Goal: Communication & Community: Answer question/provide support

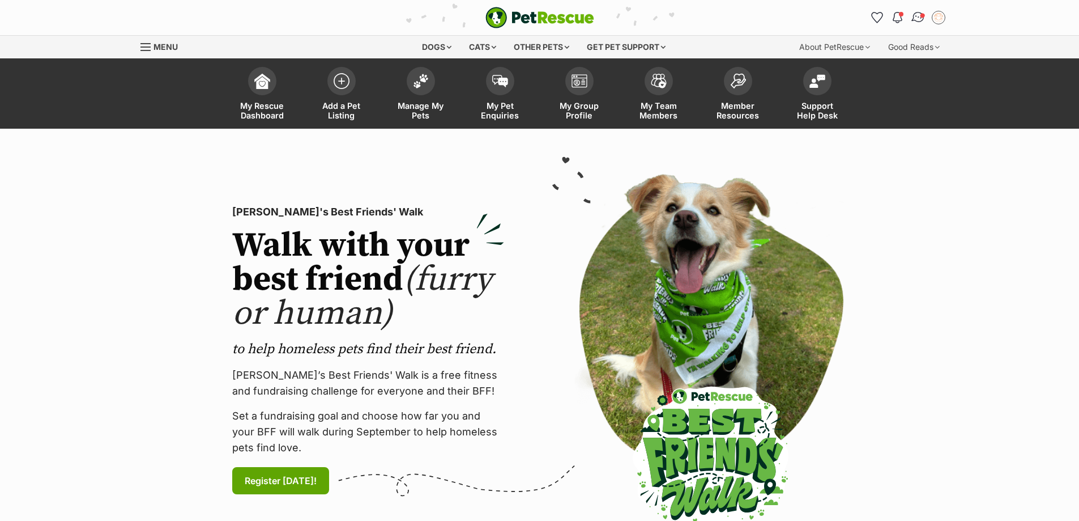
click at [921, 18] on img "Conversations" at bounding box center [917, 17] width 15 height 15
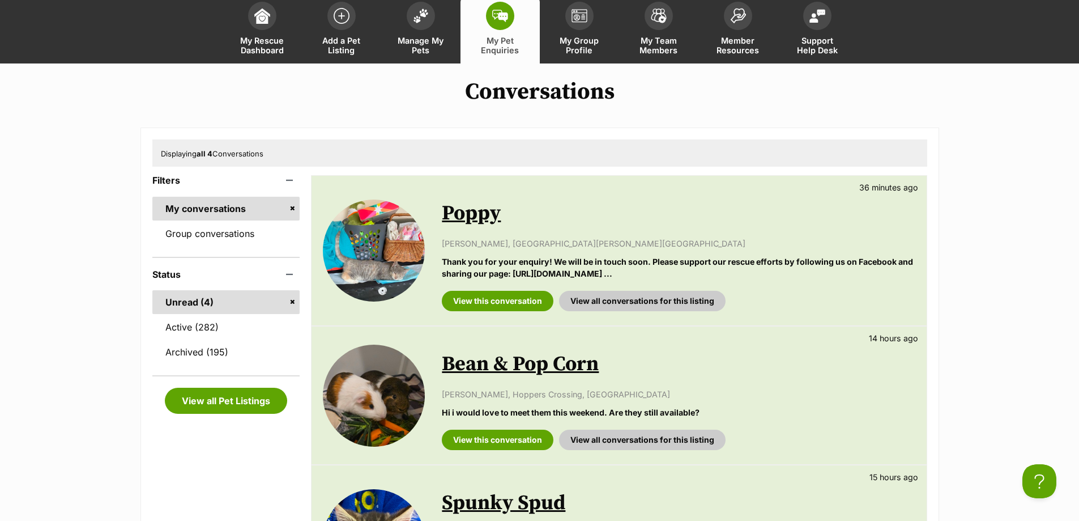
scroll to position [57, 0]
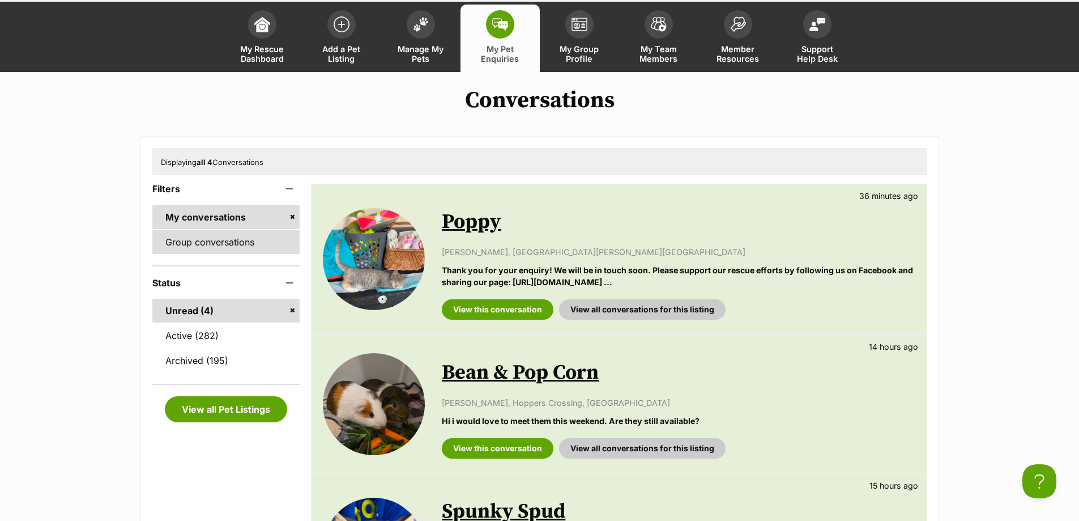
click at [209, 237] on link "Group conversations" at bounding box center [226, 242] width 148 height 24
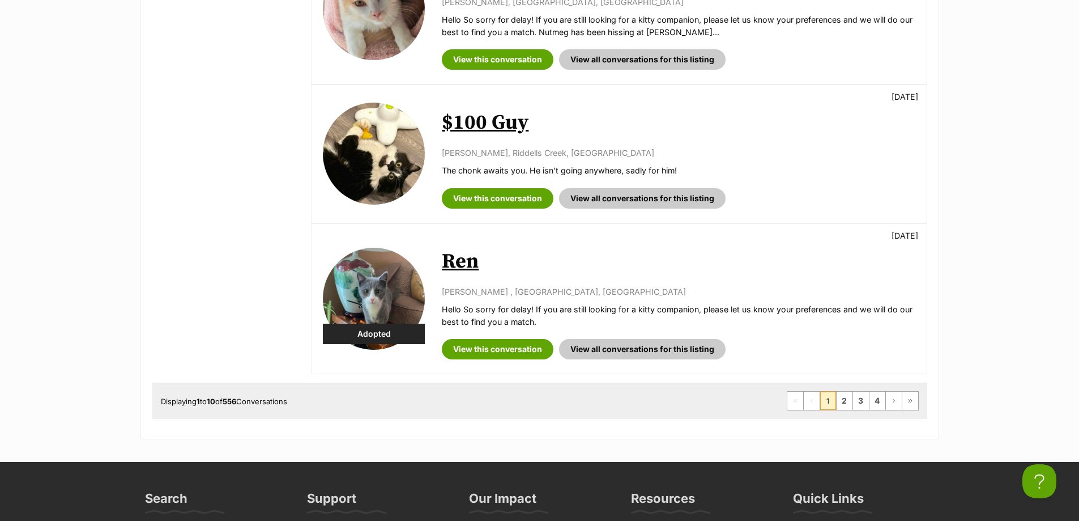
scroll to position [1360, 0]
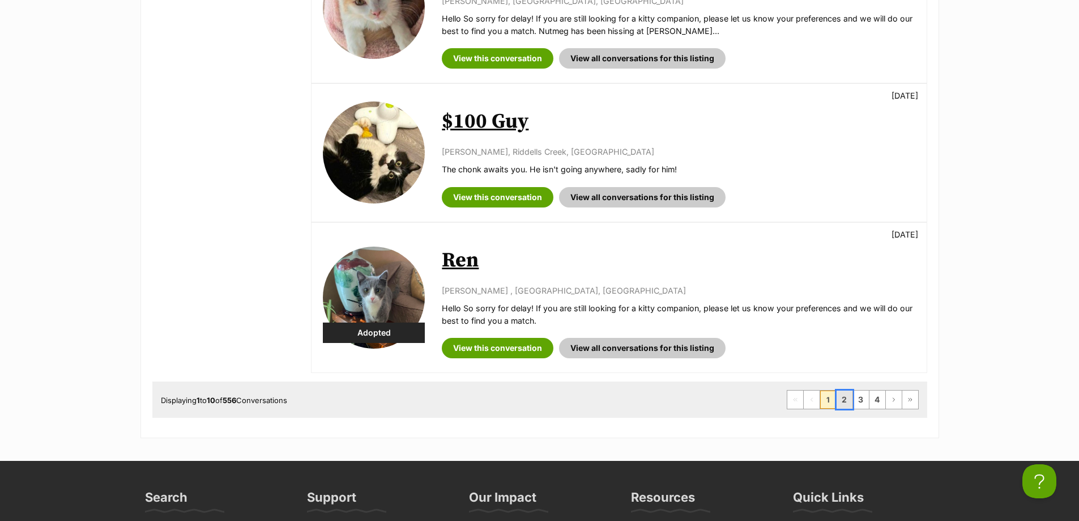
click at [849, 402] on link "2" at bounding box center [845, 399] width 16 height 18
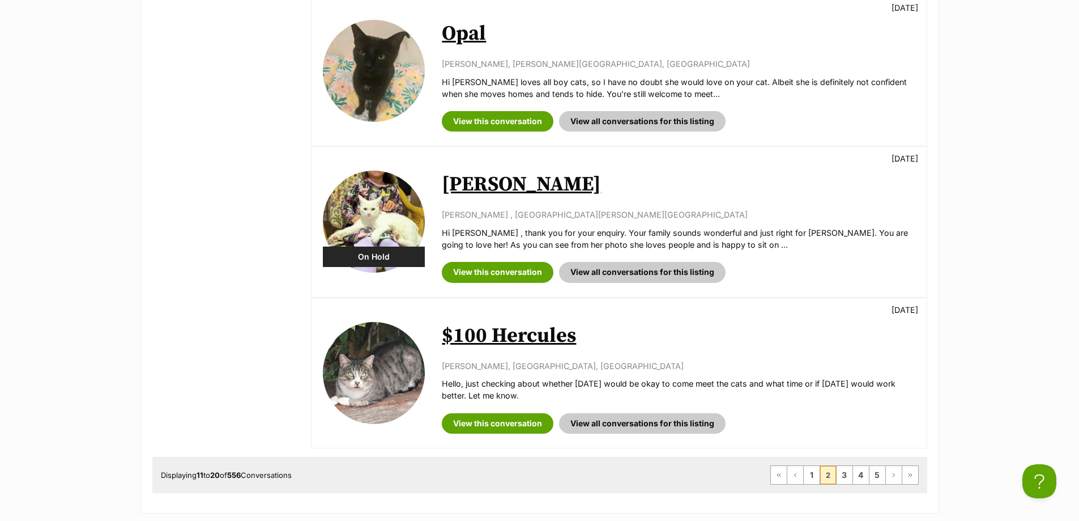
scroll to position [1416, 0]
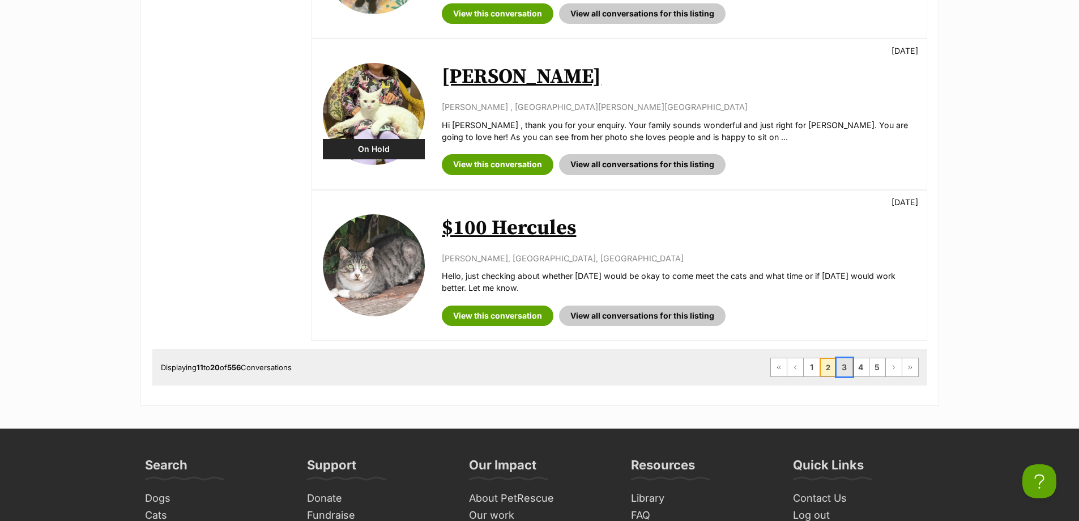
click at [844, 369] on link "3" at bounding box center [845, 367] width 16 height 18
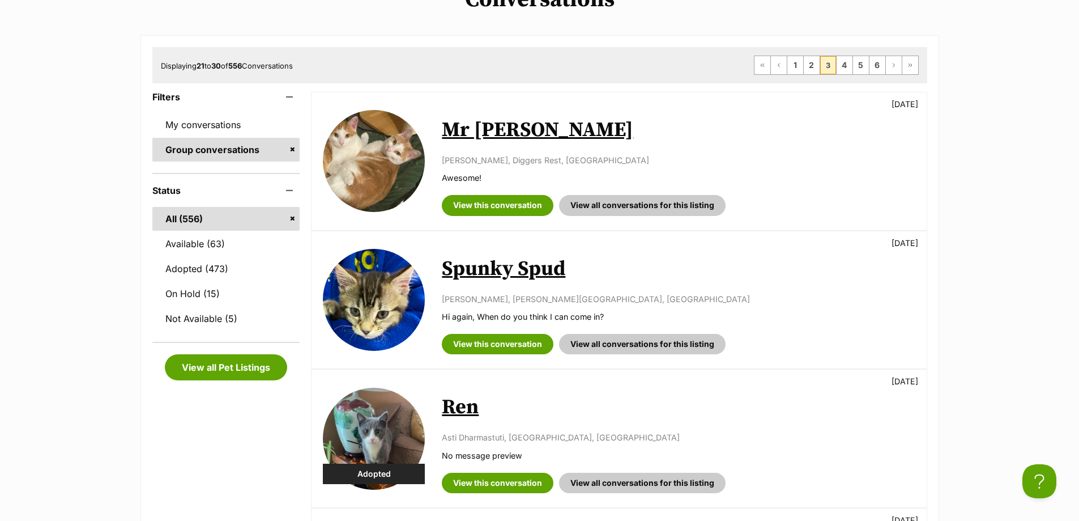
scroll to position [170, 0]
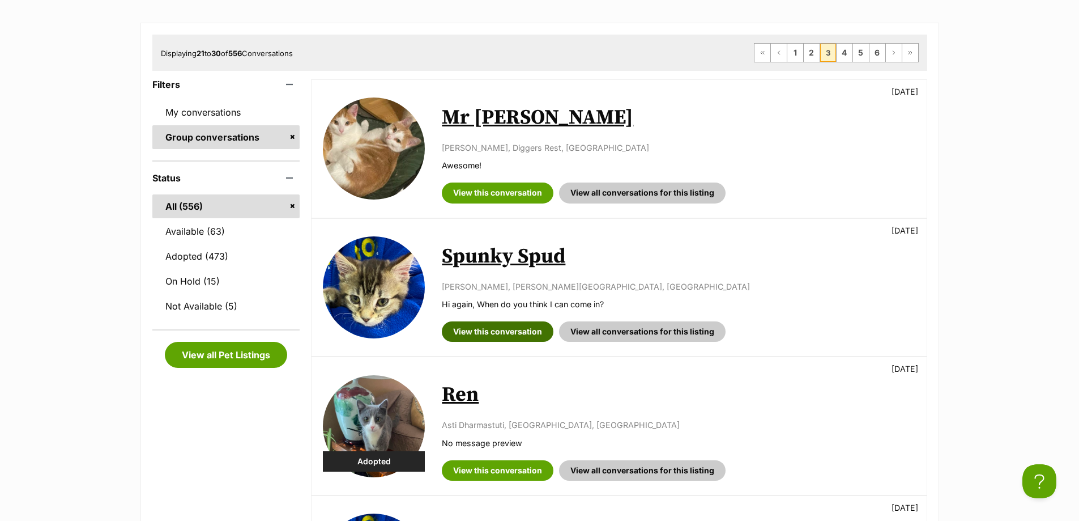
click at [533, 331] on link "View this conversation" at bounding box center [498, 331] width 112 height 20
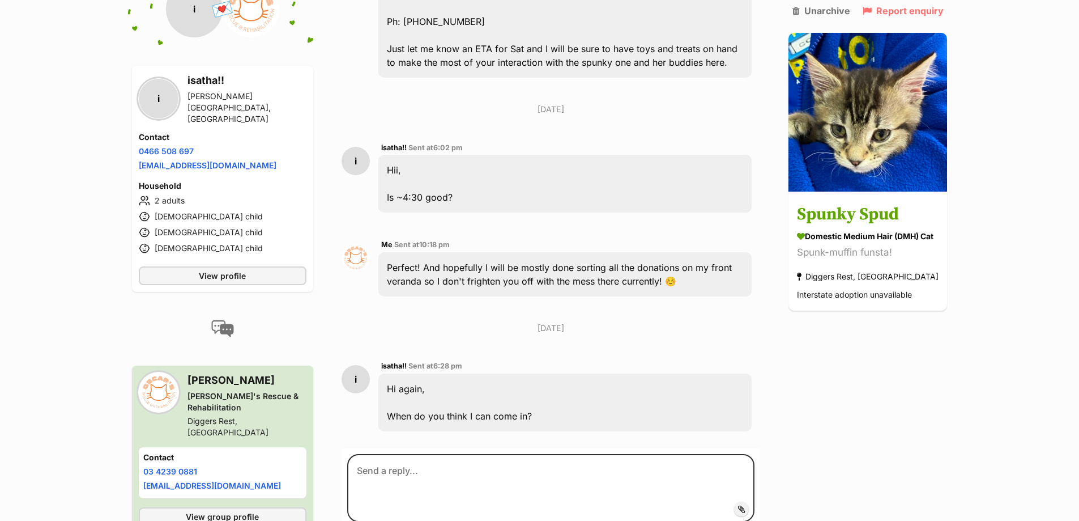
scroll to position [1242, 0]
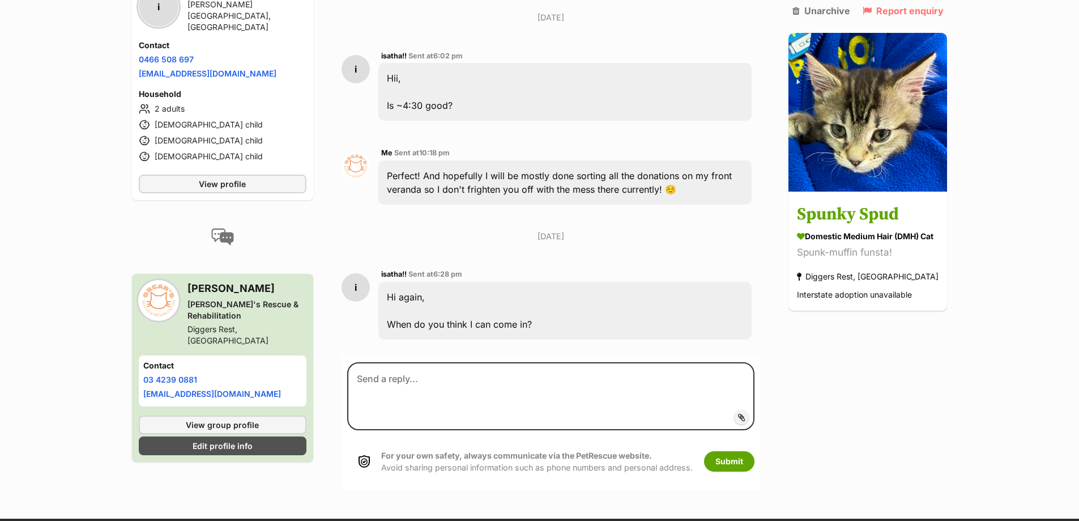
click at [747, 410] on label "Add attachment" at bounding box center [741, 417] width 15 height 15
click at [0, 0] on input "Add attachment" at bounding box center [0, 0] width 0 height 0
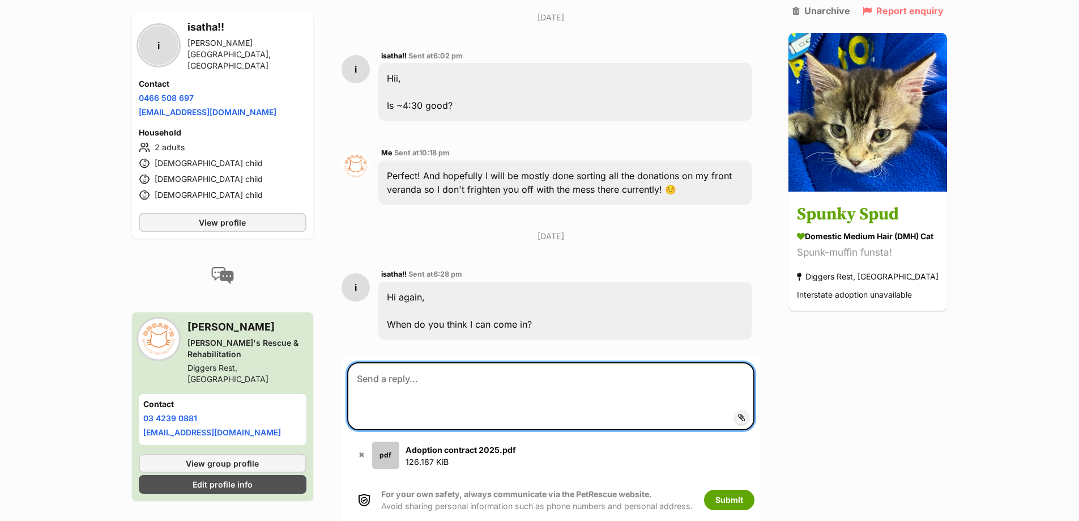
click at [411, 362] on textarea at bounding box center [551, 396] width 408 height 68
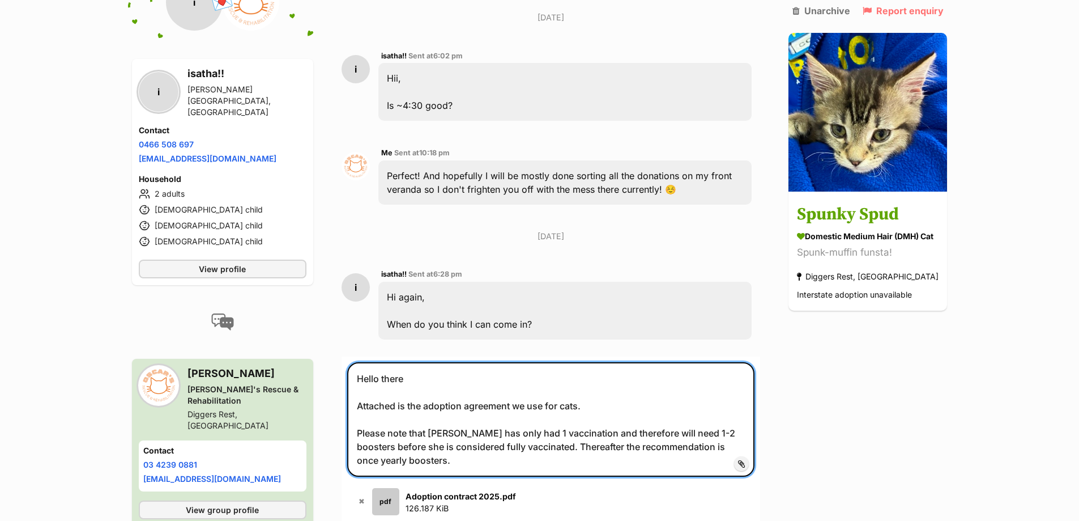
drag, startPoint x: 476, startPoint y: 389, endPoint x: 482, endPoint y: 391, distance: 6.1
click at [476, 389] on textarea "Hello there Attached is the adoption agreement we use for cats. Please note tha…" at bounding box center [551, 419] width 408 height 114
click at [671, 415] on textarea "Hello there Attached is the adoption agreement we use for cats. Please note tha…" at bounding box center [551, 419] width 408 height 114
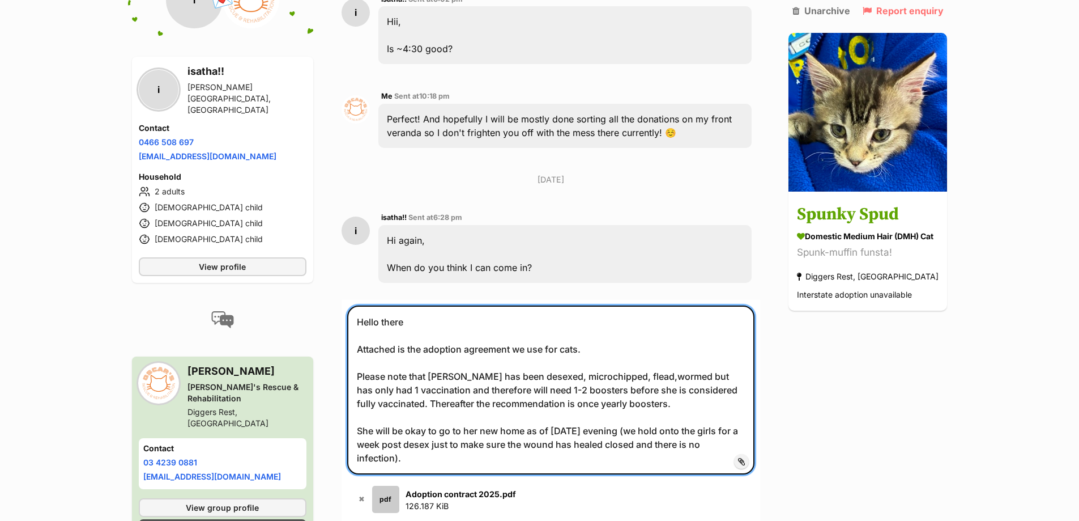
type textarea "Hello there Attached is the adoption agreement we use for cats. Please note tha…"
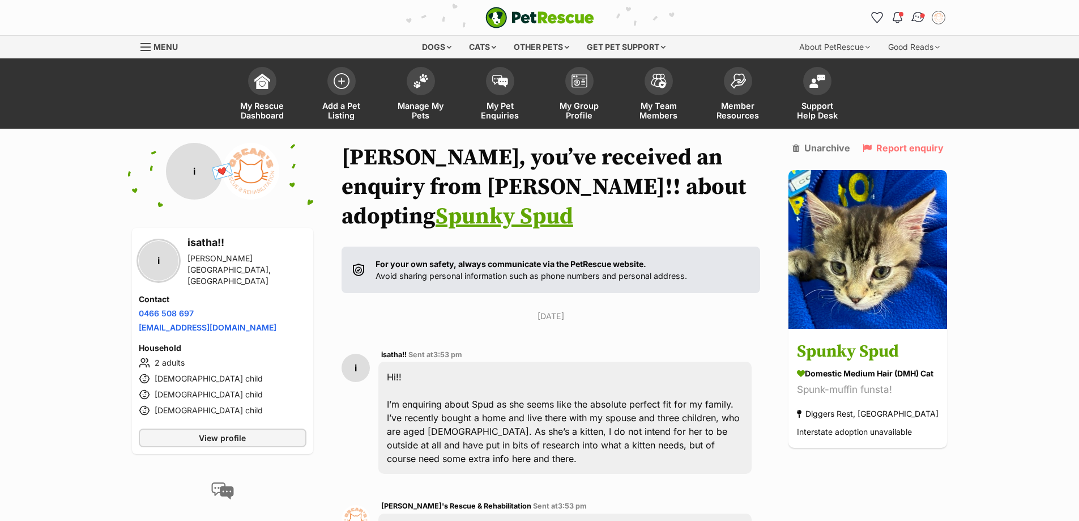
click at [921, 16] on span "Conversations" at bounding box center [922, 15] width 6 height 6
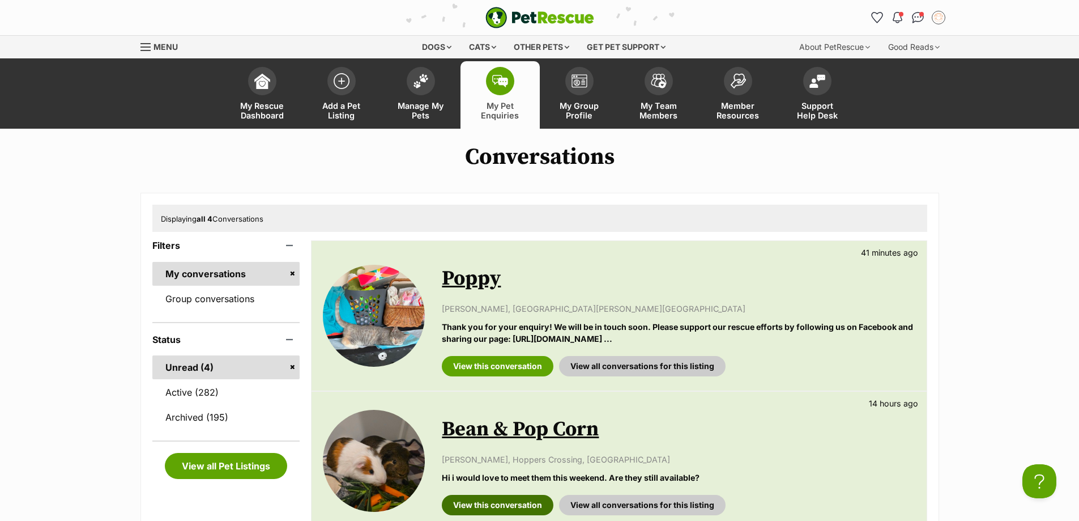
click at [504, 498] on link "View this conversation" at bounding box center [498, 505] width 112 height 20
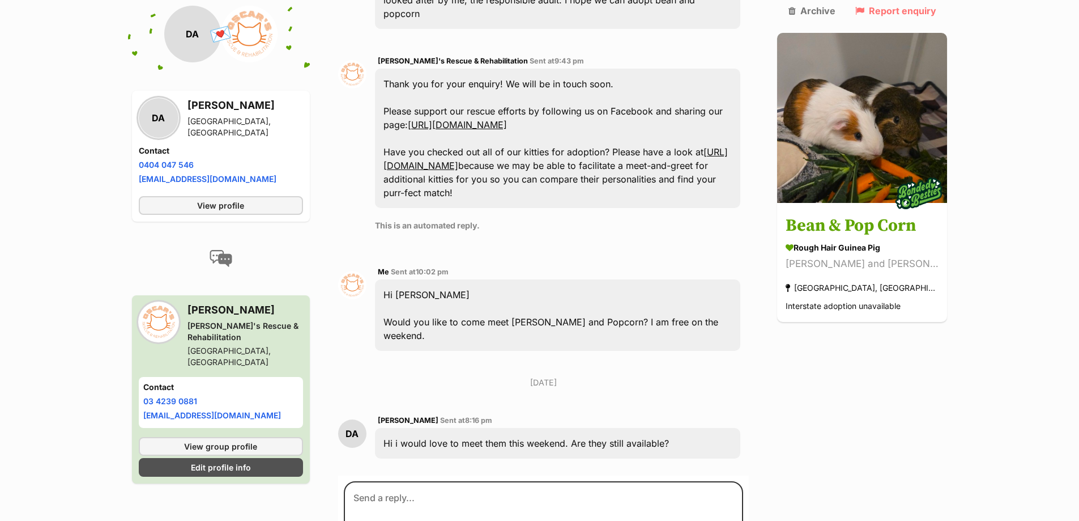
scroll to position [552, 0]
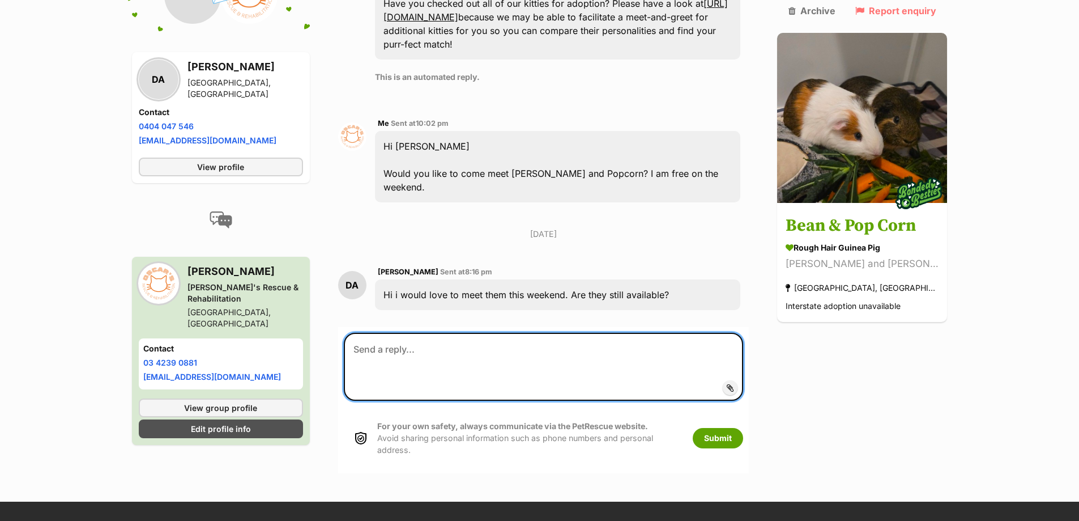
click at [433, 343] on textarea at bounding box center [544, 367] width 400 height 68
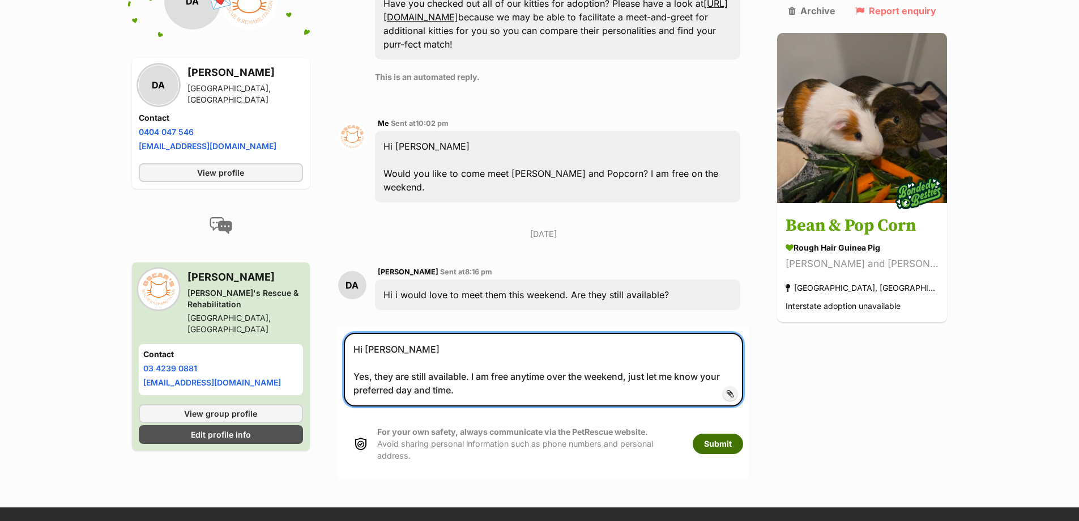
type textarea "Hi Danielle Yes, they are still available. I am free anytime over the weekend, …"
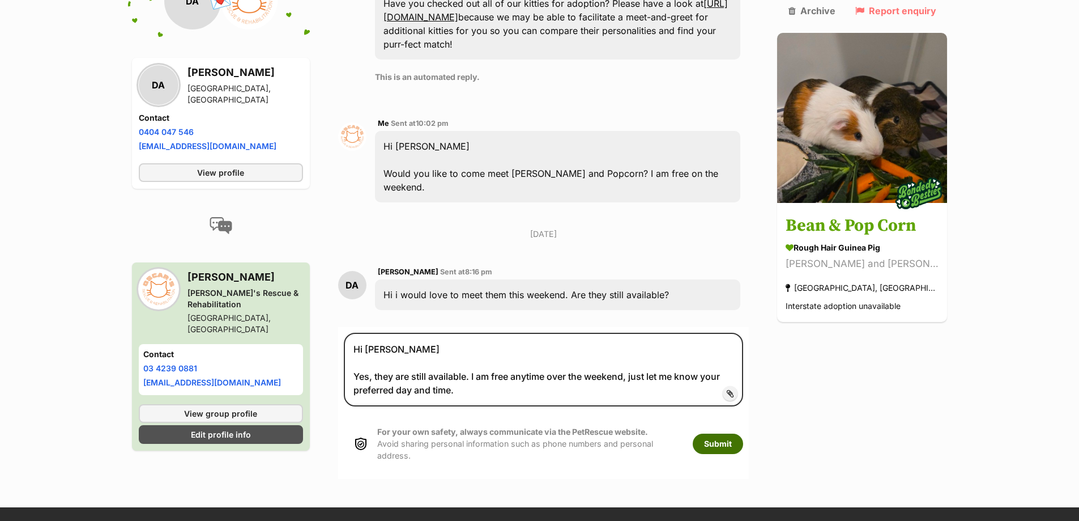
click at [743, 433] on button "Submit" at bounding box center [718, 443] width 50 height 20
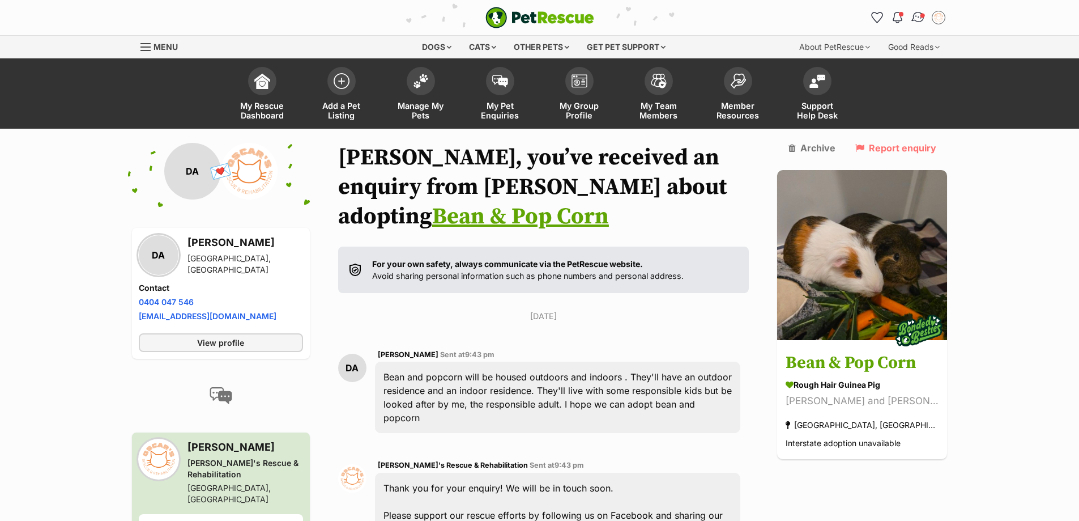
click at [915, 15] on img "Conversations" at bounding box center [917, 17] width 15 height 15
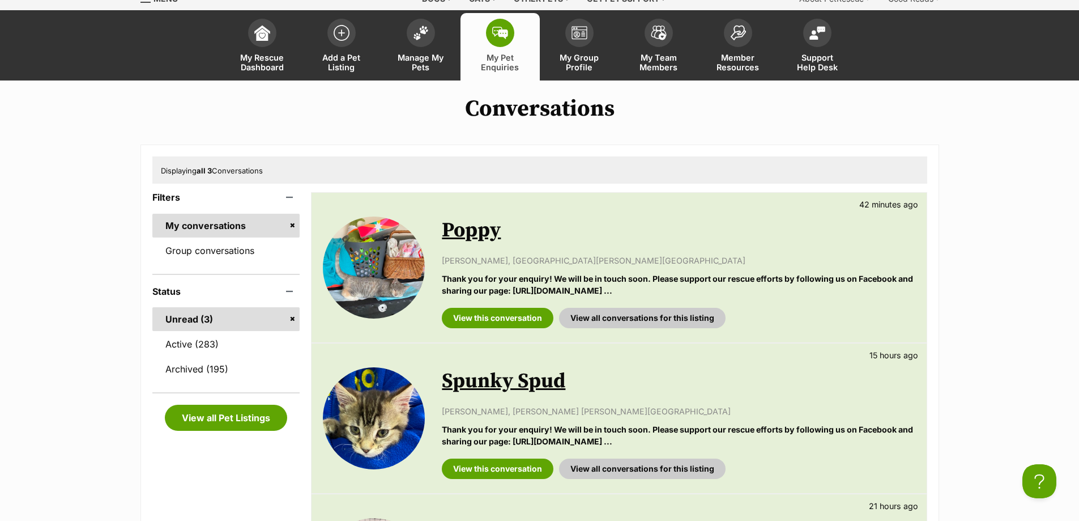
scroll to position [113, 0]
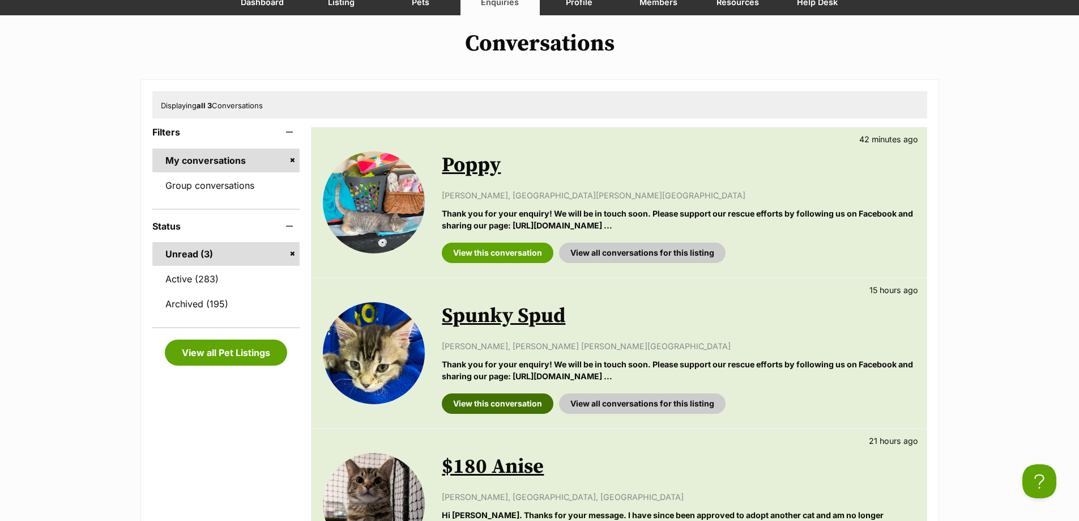
click at [491, 395] on link "View this conversation" at bounding box center [498, 403] width 112 height 20
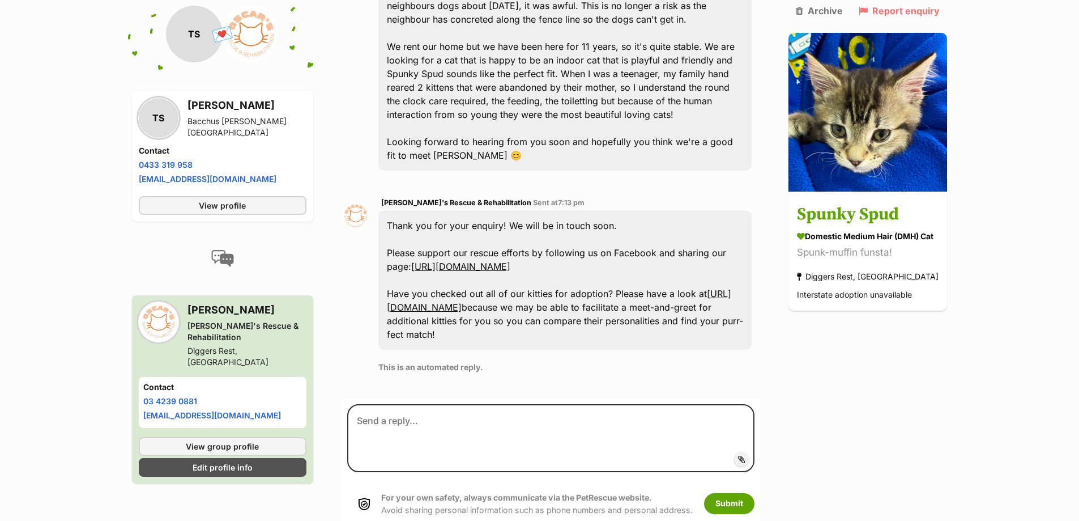
scroll to position [549, 0]
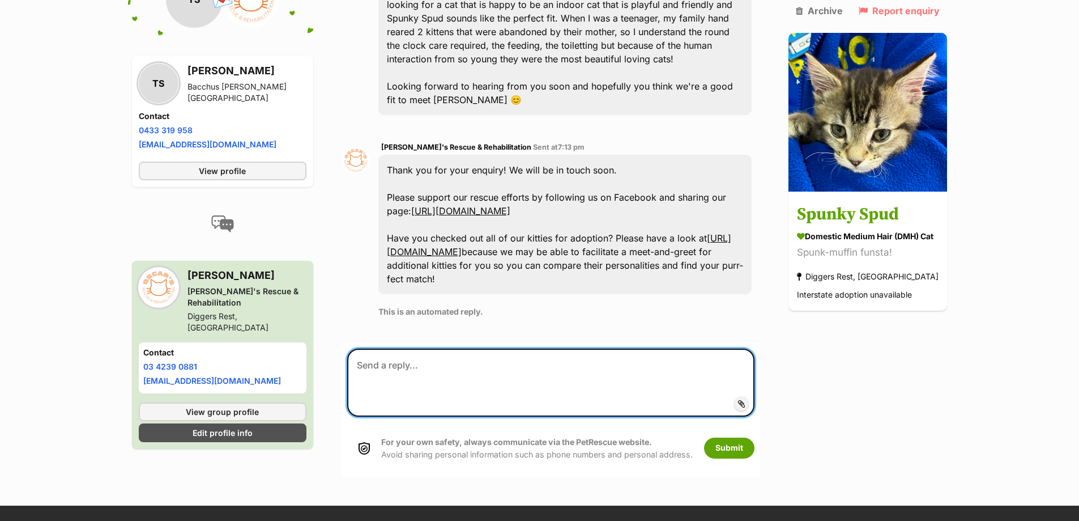
click at [414, 348] on textarea at bounding box center [551, 382] width 408 height 68
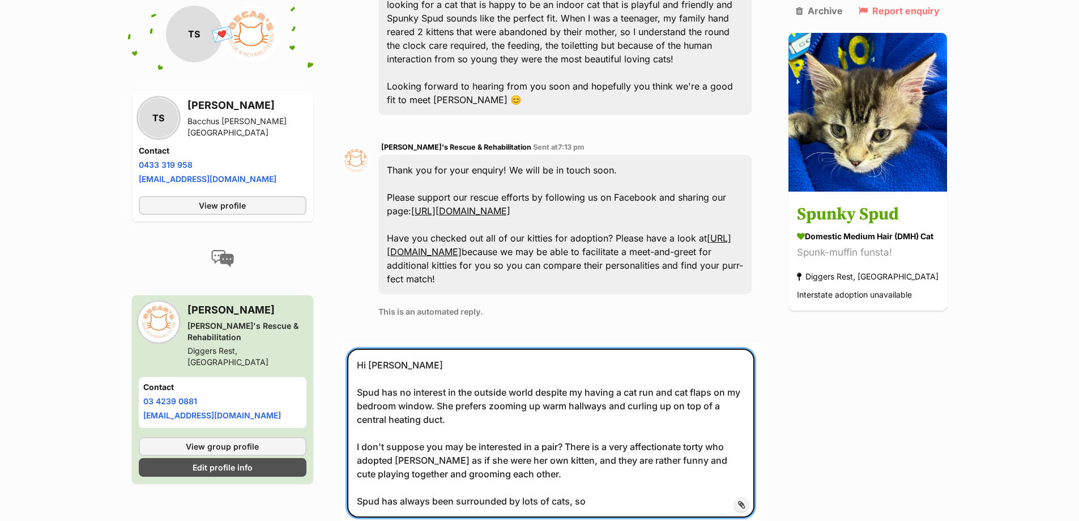
click at [628, 365] on textarea "Hi [PERSON_NAME] Spud has no interest in the outside world despite my having a …" at bounding box center [551, 432] width 408 height 169
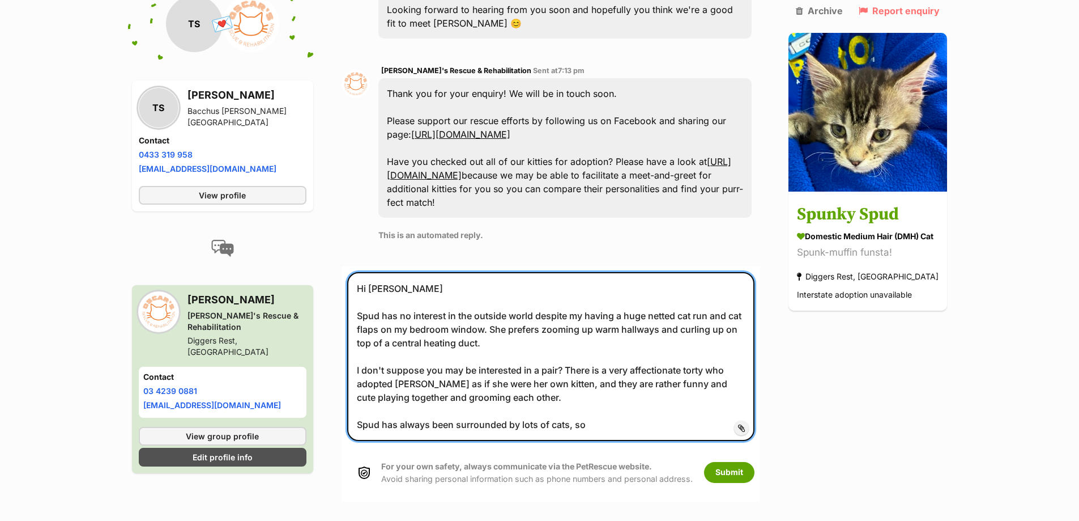
scroll to position [662, 0]
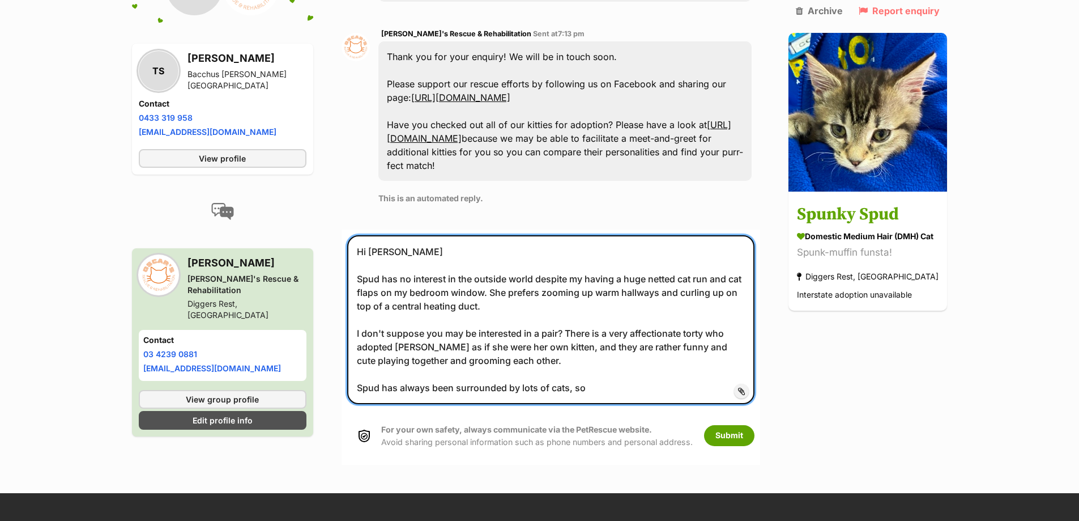
click at [600, 361] on textarea "Hi [PERSON_NAME] Spud has no interest in the outside world despite my having a …" at bounding box center [551, 319] width 408 height 169
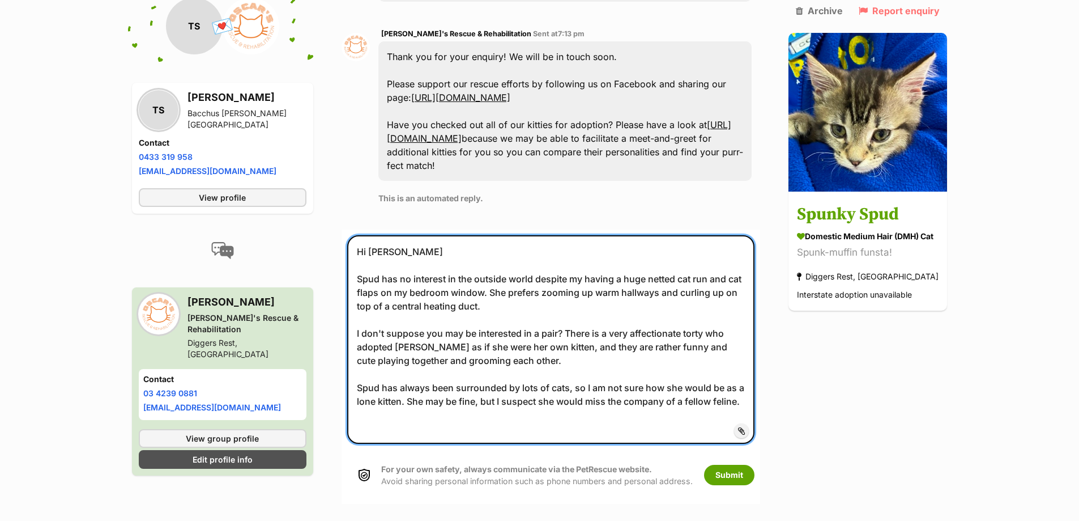
scroll to position [6, 0]
type textarea "Hi [PERSON_NAME] Spud has no interest in the outside world despite my having a …"
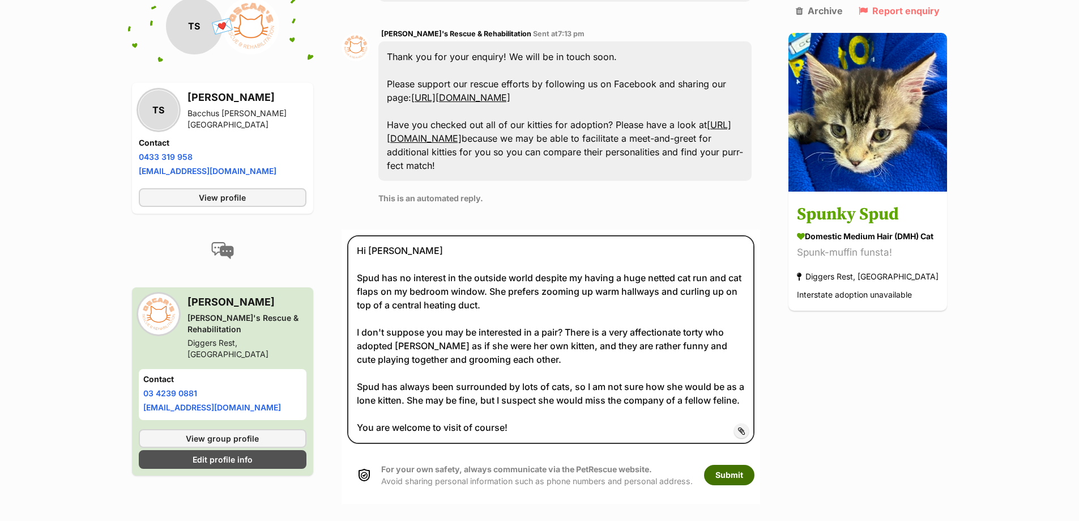
click at [728, 464] on button "Submit" at bounding box center [729, 474] width 50 height 20
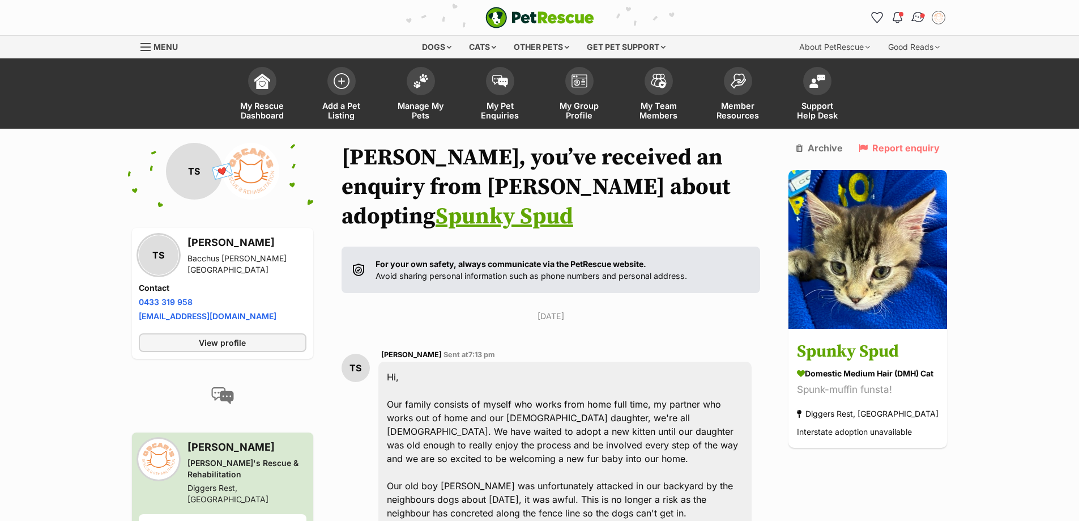
click at [917, 14] on img "Conversations" at bounding box center [917, 17] width 15 height 15
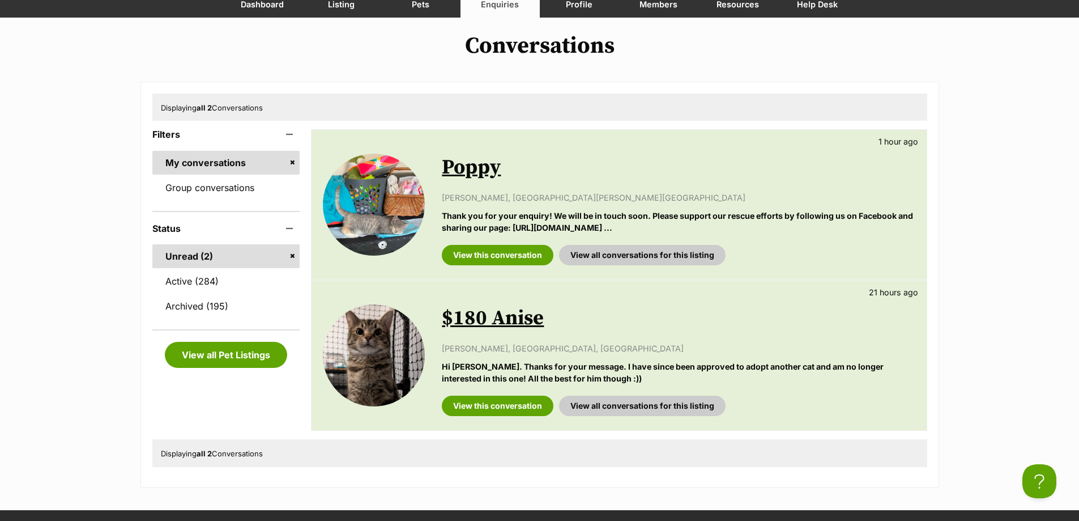
scroll to position [113, 0]
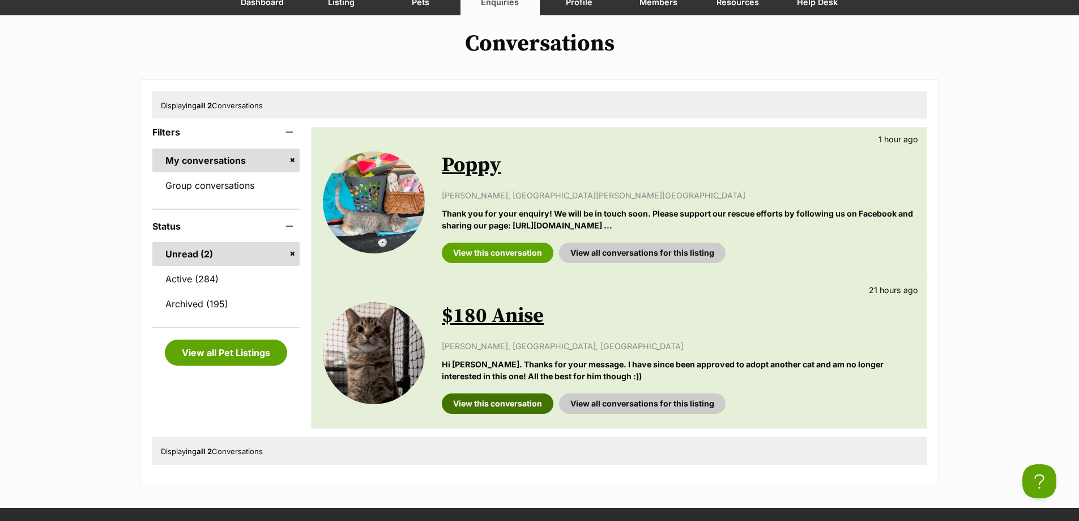
click at [500, 410] on link "View this conversation" at bounding box center [498, 403] width 112 height 20
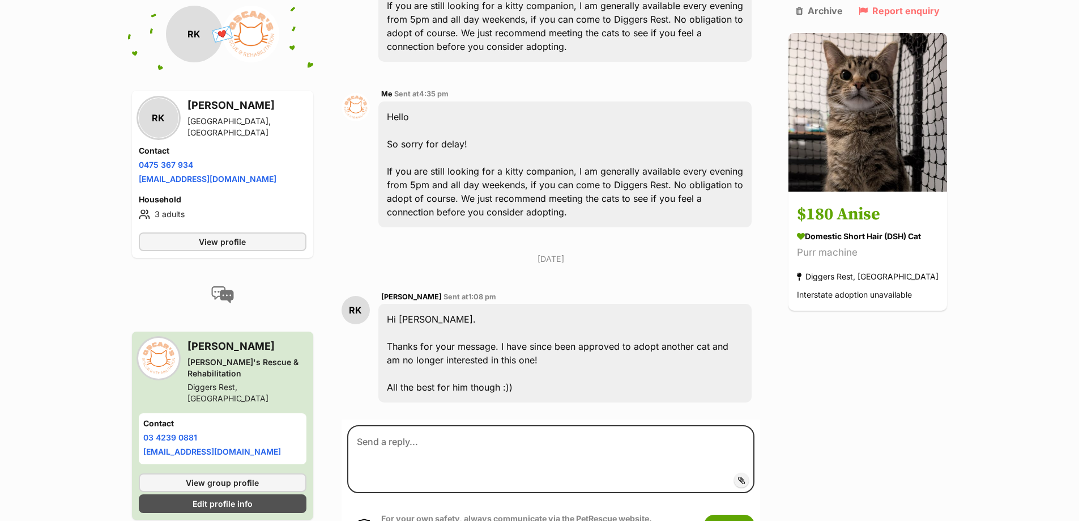
scroll to position [868, 0]
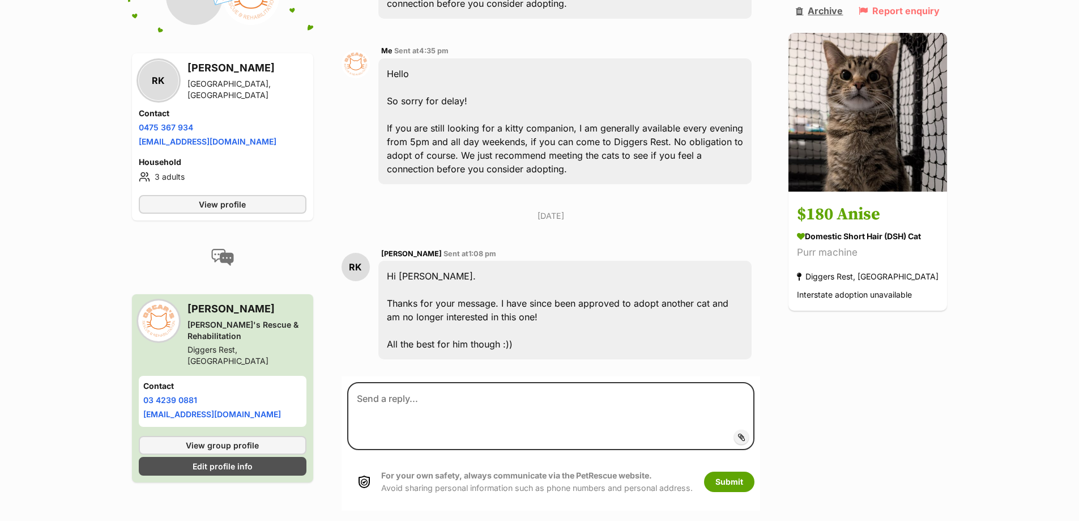
click at [834, 7] on link "Archive" at bounding box center [819, 11] width 47 height 10
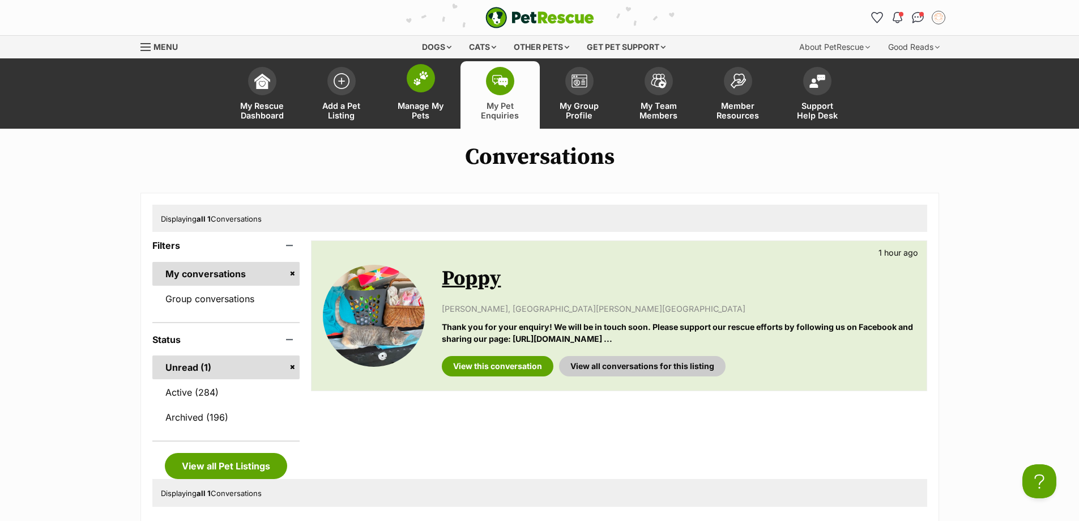
click at [420, 96] on link "Manage My Pets" at bounding box center [420, 94] width 79 height 67
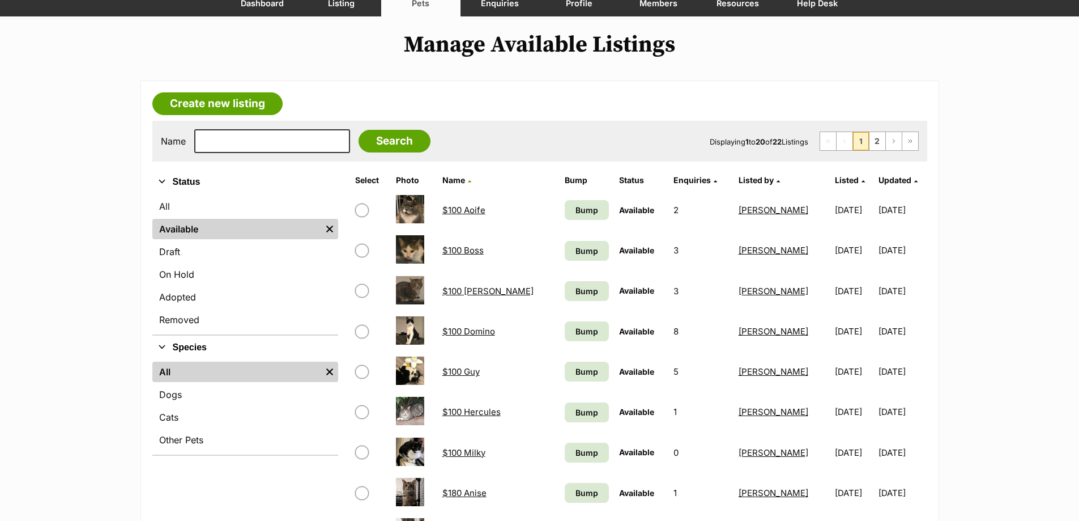
scroll to position [113, 0]
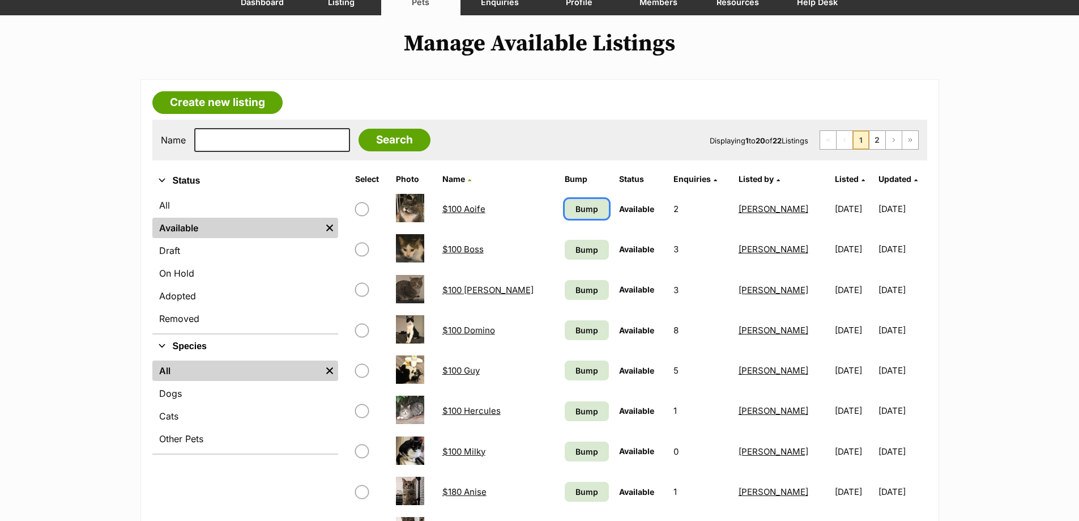
click at [584, 202] on link "Bump" at bounding box center [587, 209] width 44 height 20
click at [576, 248] on span "Bump" at bounding box center [587, 250] width 23 height 12
click at [576, 287] on span "Bump" at bounding box center [587, 290] width 23 height 12
click at [576, 329] on span "Bump" at bounding box center [587, 330] width 23 height 12
click at [565, 380] on link "Bump" at bounding box center [587, 370] width 44 height 20
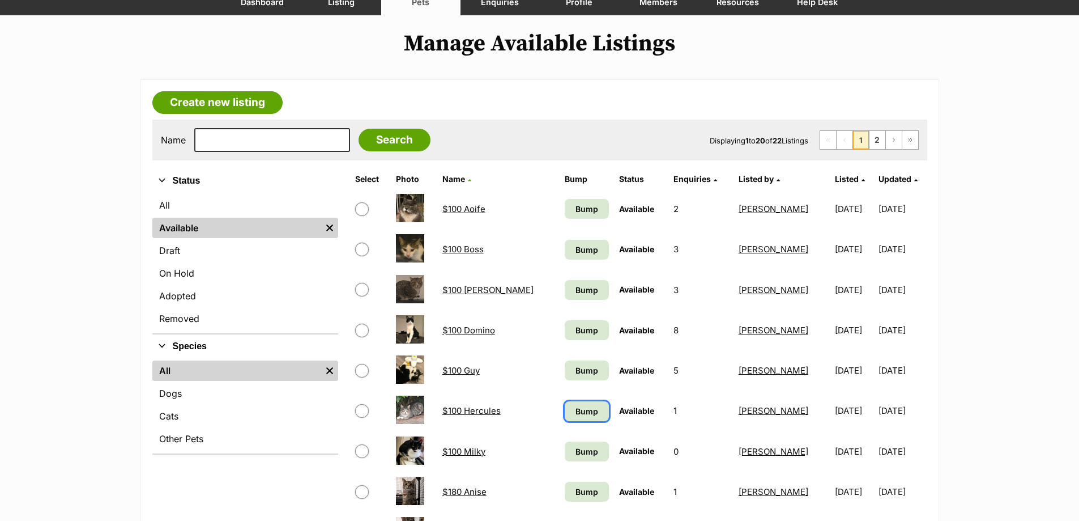
click at [576, 412] on span "Bump" at bounding box center [587, 411] width 23 height 12
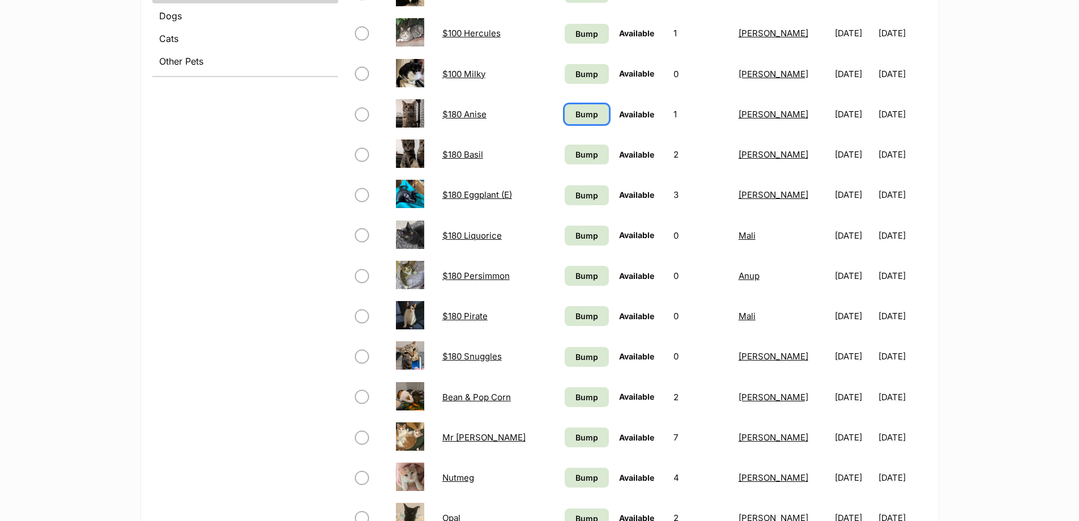
scroll to position [543, 0]
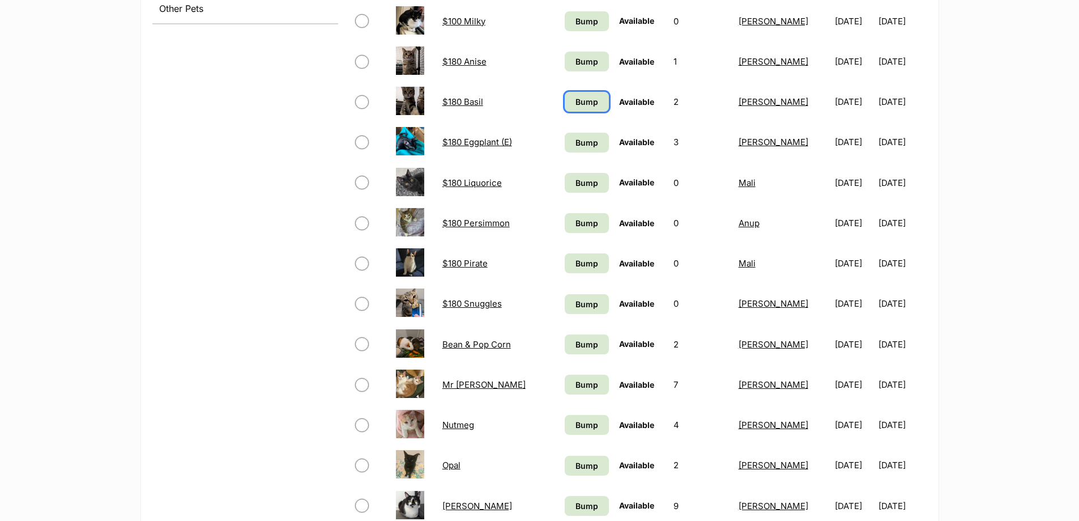
click at [578, 97] on span "Bump" at bounding box center [587, 102] width 23 height 12
click at [576, 268] on span "Bump" at bounding box center [587, 263] width 23 height 12
click at [576, 306] on span "Bump" at bounding box center [587, 304] width 23 height 12
click at [576, 388] on span "Bump" at bounding box center [587, 384] width 23 height 12
drag, startPoint x: 570, startPoint y: 427, endPoint x: 568, endPoint y: 459, distance: 31.8
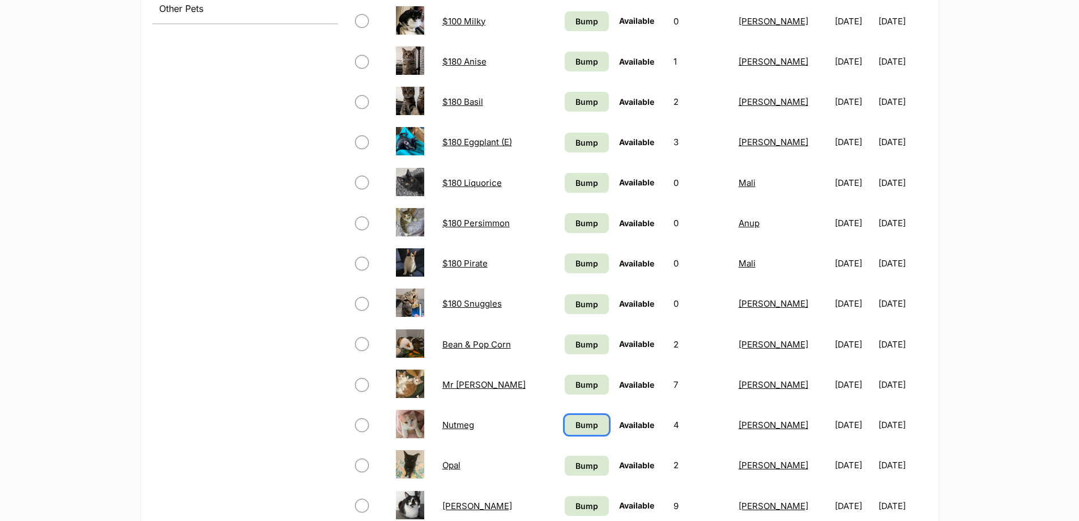
click at [576, 429] on span "Bump" at bounding box center [587, 425] width 23 height 12
click at [576, 462] on span "Bump" at bounding box center [587, 465] width 23 height 12
click at [576, 506] on span "Bump" at bounding box center [587, 506] width 23 height 12
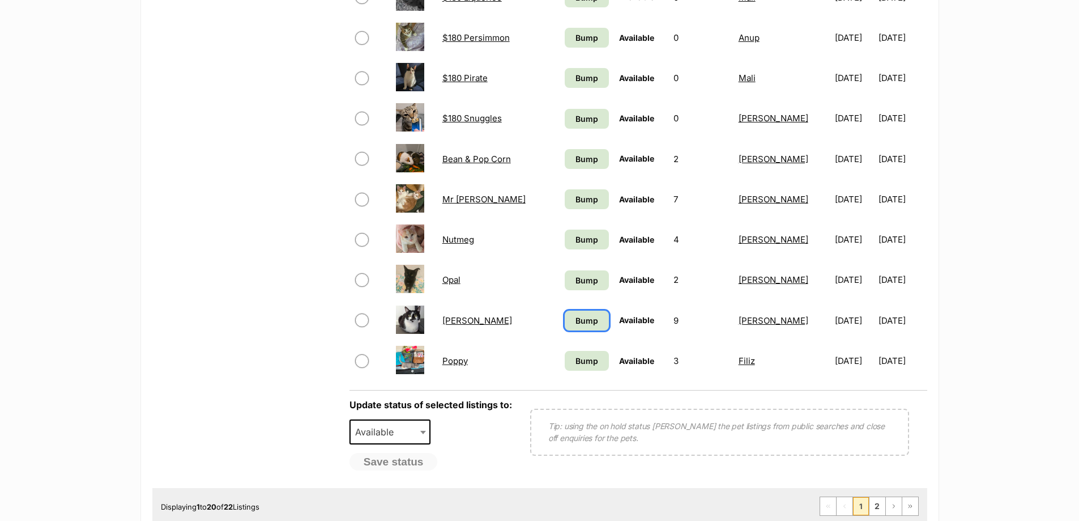
scroll to position [770, 0]
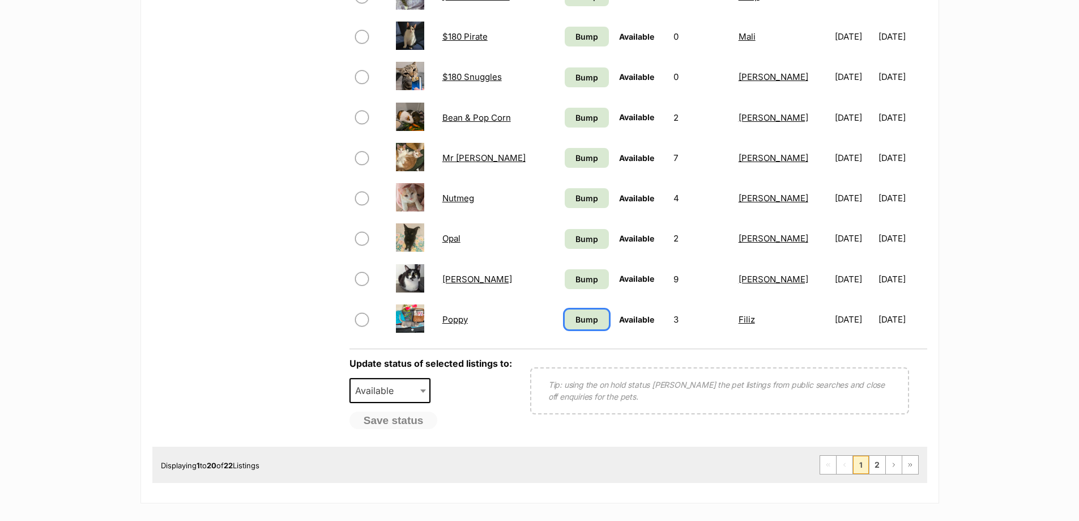
click at [587, 319] on link "Bump" at bounding box center [587, 319] width 44 height 20
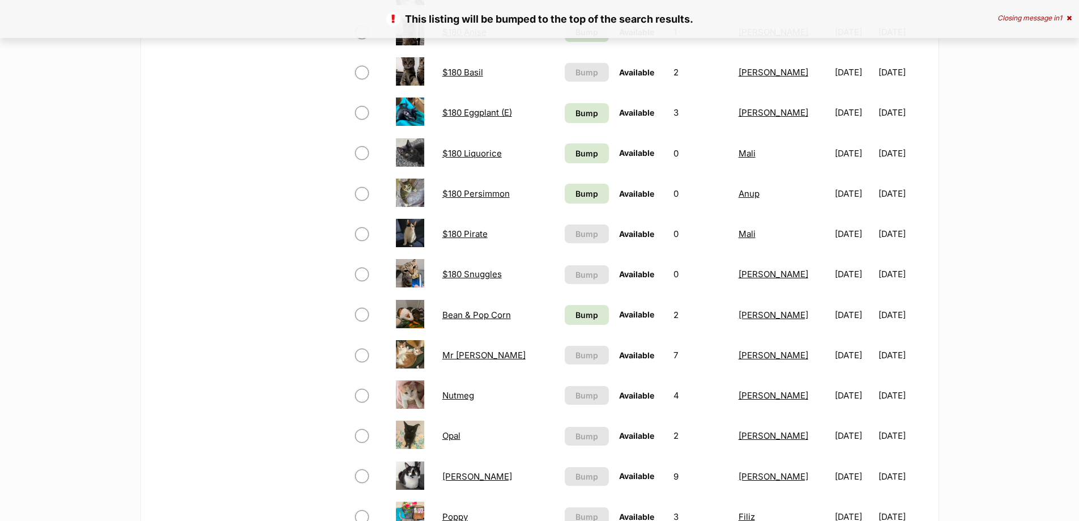
scroll to position [680, 0]
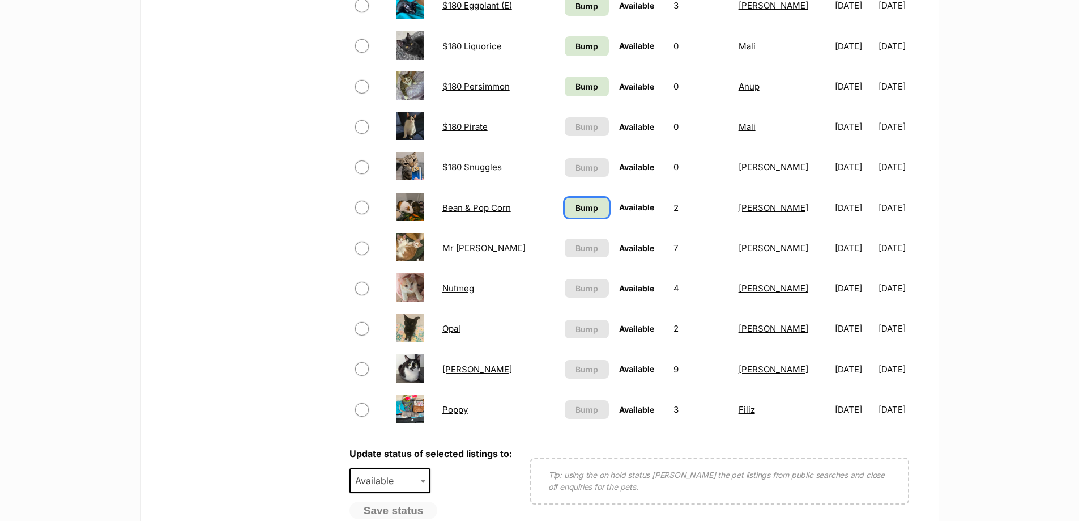
click at [582, 207] on span "Bump" at bounding box center [587, 208] width 23 height 12
click at [582, 92] on span "Bump" at bounding box center [587, 86] width 23 height 12
click at [576, 45] on span "Bump" at bounding box center [587, 46] width 23 height 12
click at [576, 10] on span "Bump" at bounding box center [587, 6] width 23 height 12
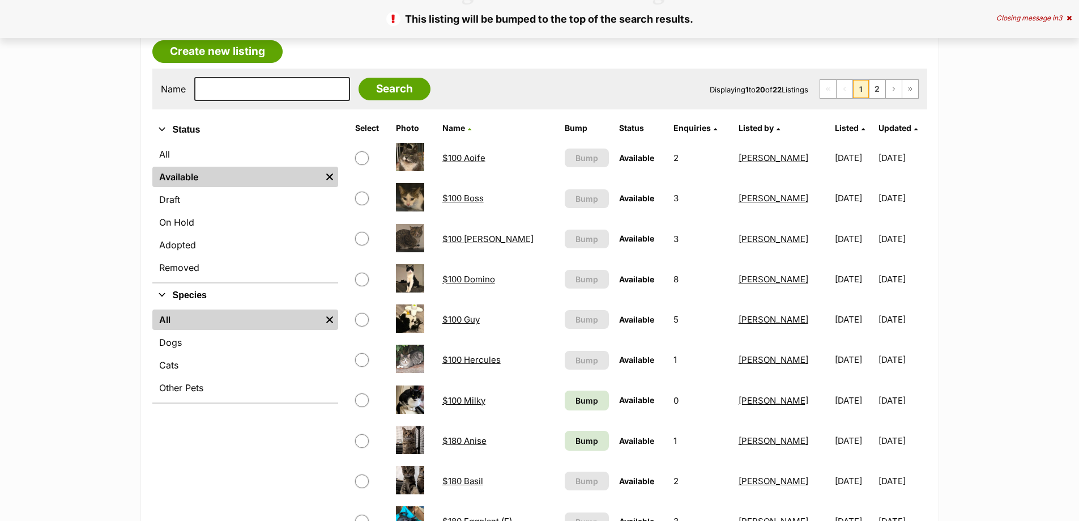
scroll to position [283, 0]
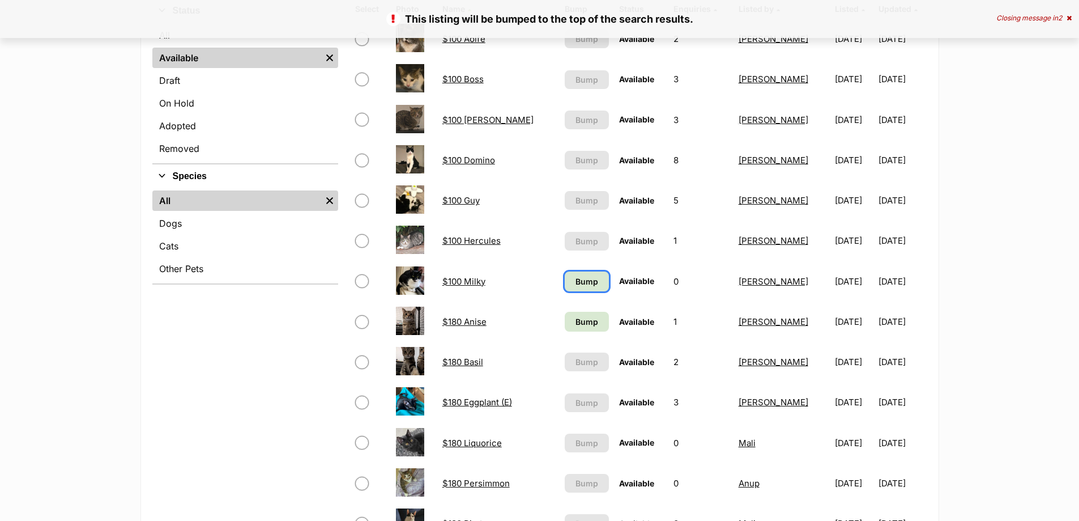
click at [576, 285] on span "Bump" at bounding box center [587, 281] width 23 height 12
click at [576, 321] on span "Bump" at bounding box center [587, 322] width 23 height 12
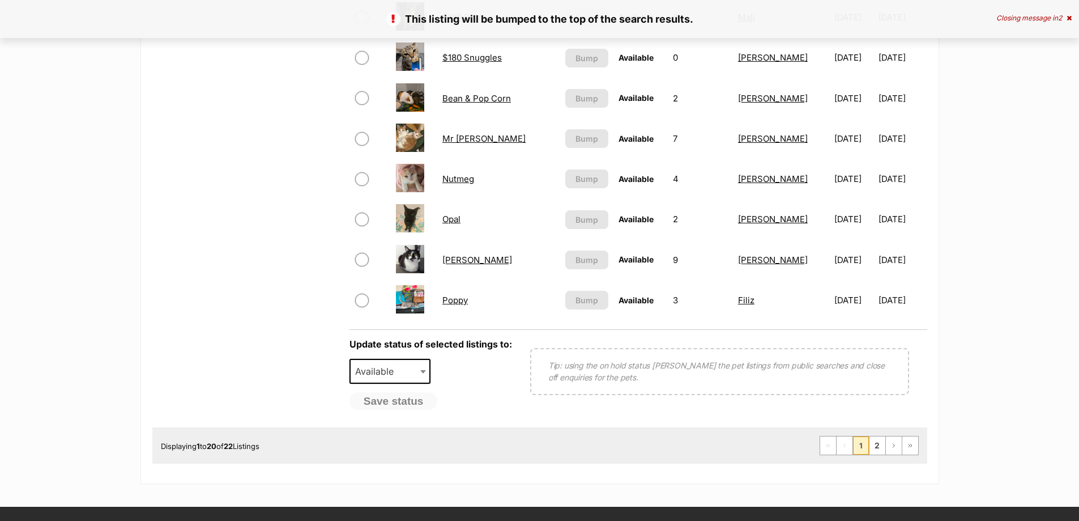
scroll to position [793, 0]
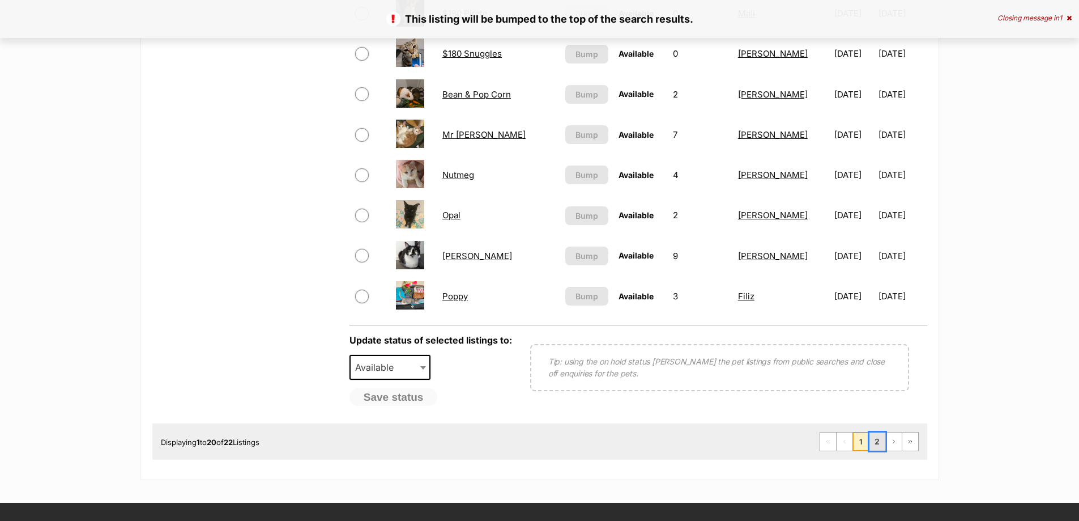
click at [872, 441] on link "2" at bounding box center [878, 441] width 16 height 18
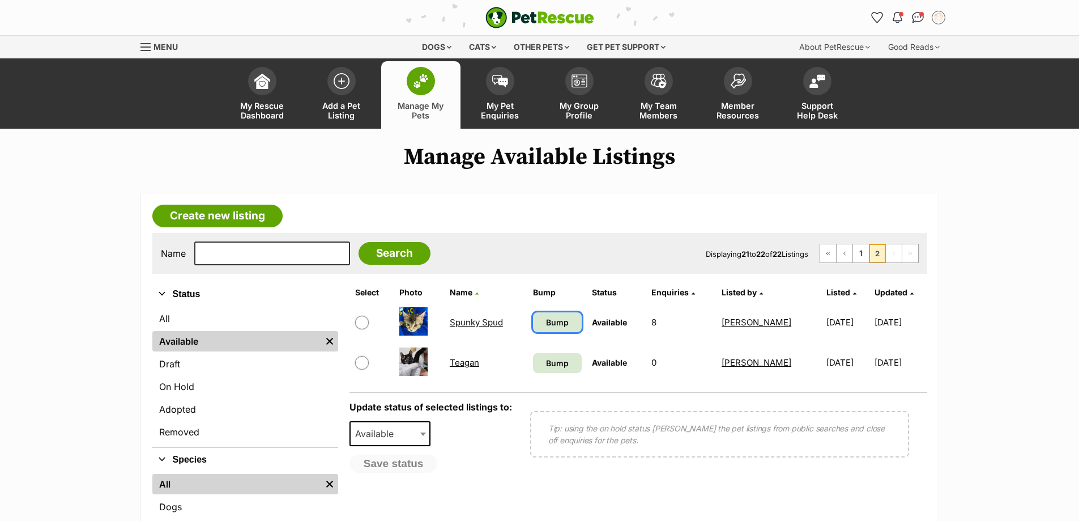
click at [573, 325] on link "Bump" at bounding box center [557, 322] width 49 height 20
drag, startPoint x: 570, startPoint y: 367, endPoint x: 625, endPoint y: 375, distance: 56.2
click at [569, 367] on span "Bump" at bounding box center [557, 363] width 23 height 12
click at [858, 256] on link "1" at bounding box center [861, 253] width 16 height 18
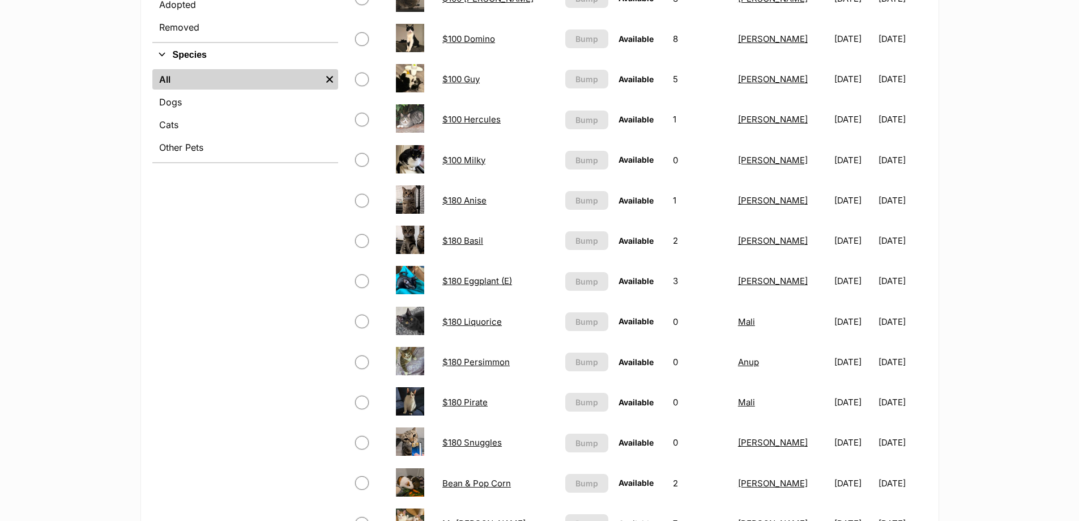
scroll to position [566, 0]
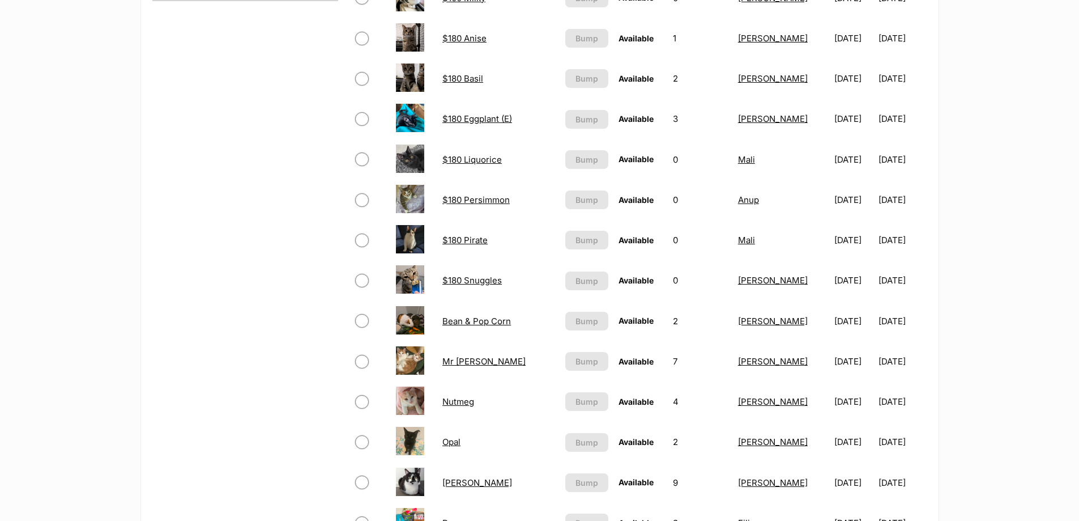
click at [463, 322] on link "Bean & Pop Corn" at bounding box center [476, 321] width 69 height 11
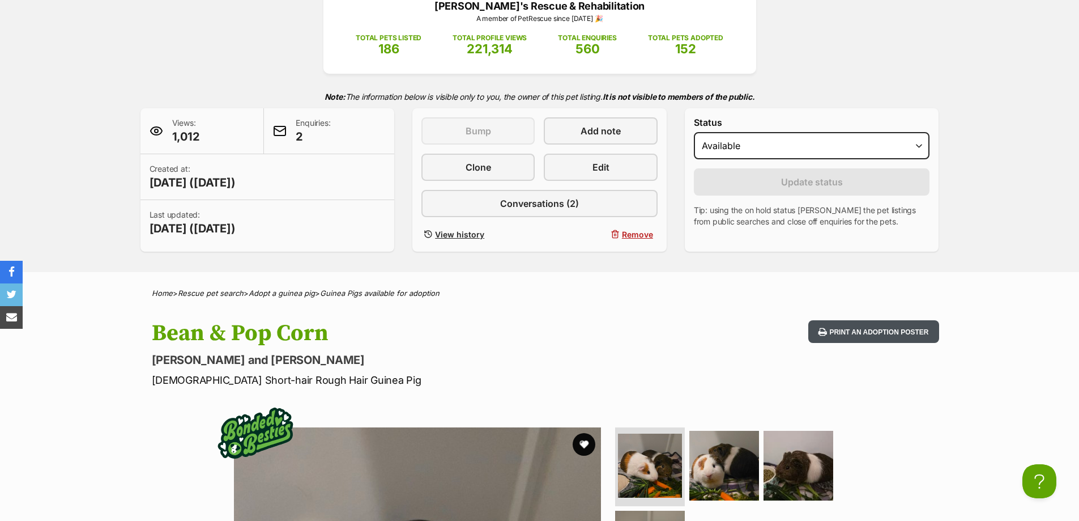
click at [858, 335] on button "Print an adoption poster" at bounding box center [873, 331] width 130 height 23
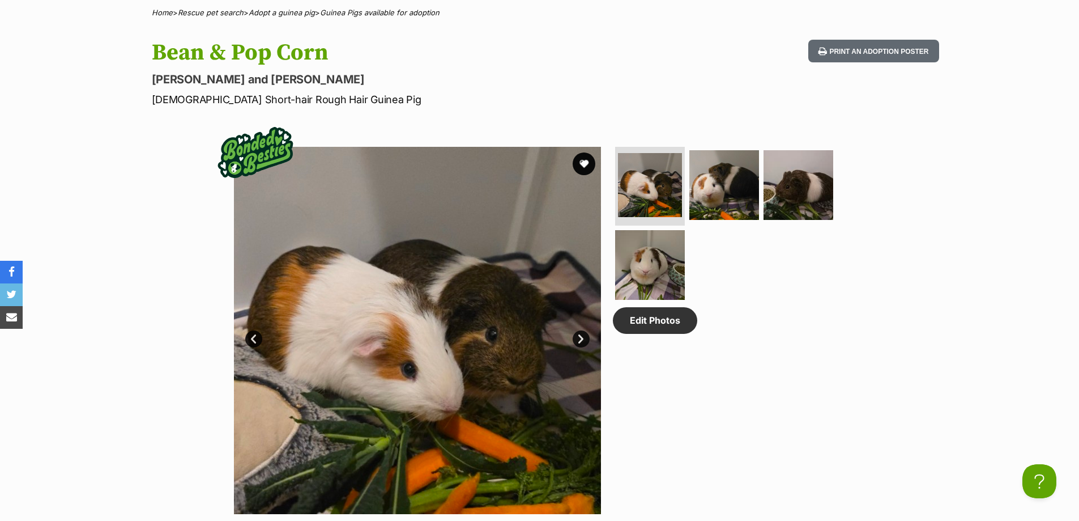
scroll to position [453, 0]
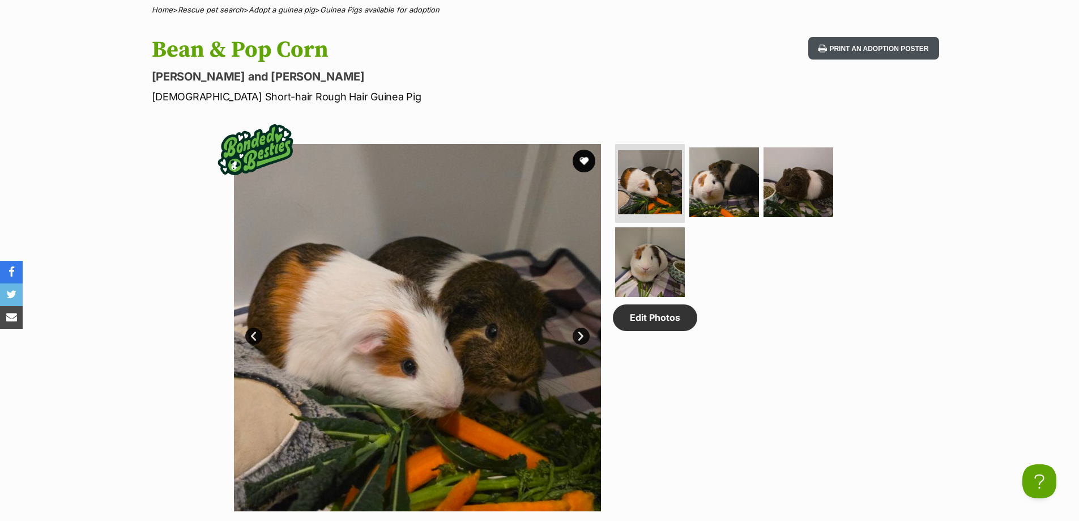
click at [858, 41] on button "Print an adoption poster" at bounding box center [873, 48] width 130 height 23
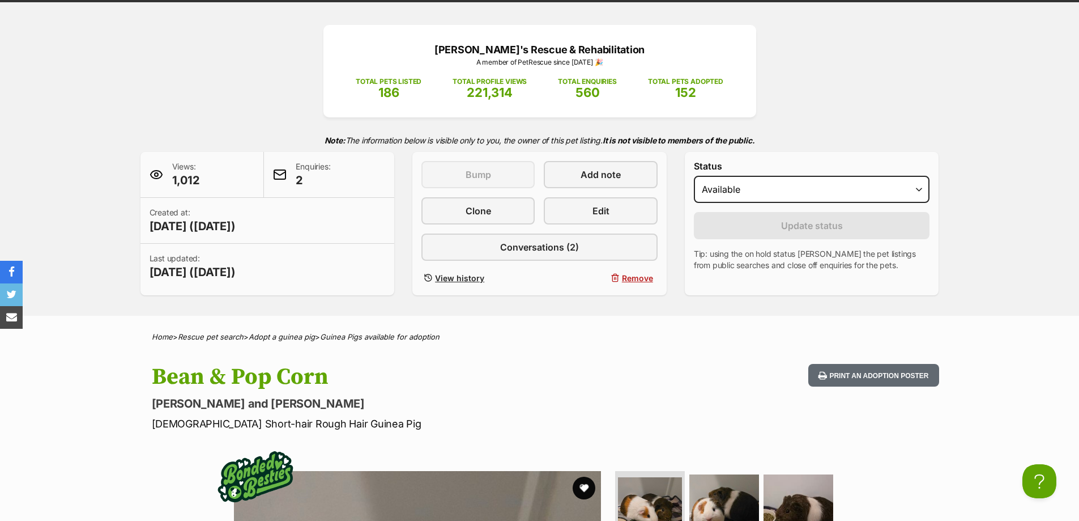
scroll to position [113, 0]
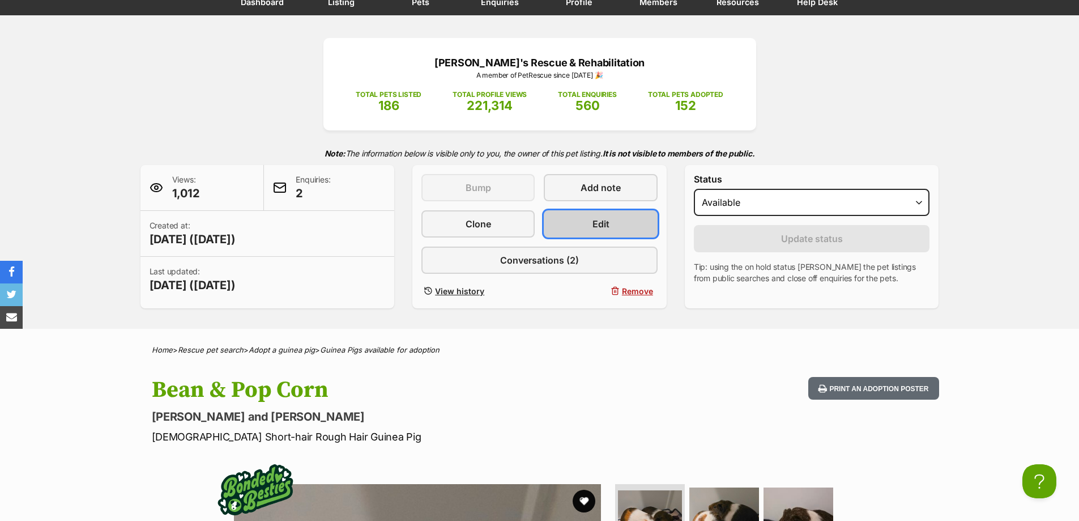
click at [616, 223] on link "Edit" at bounding box center [600, 223] width 113 height 27
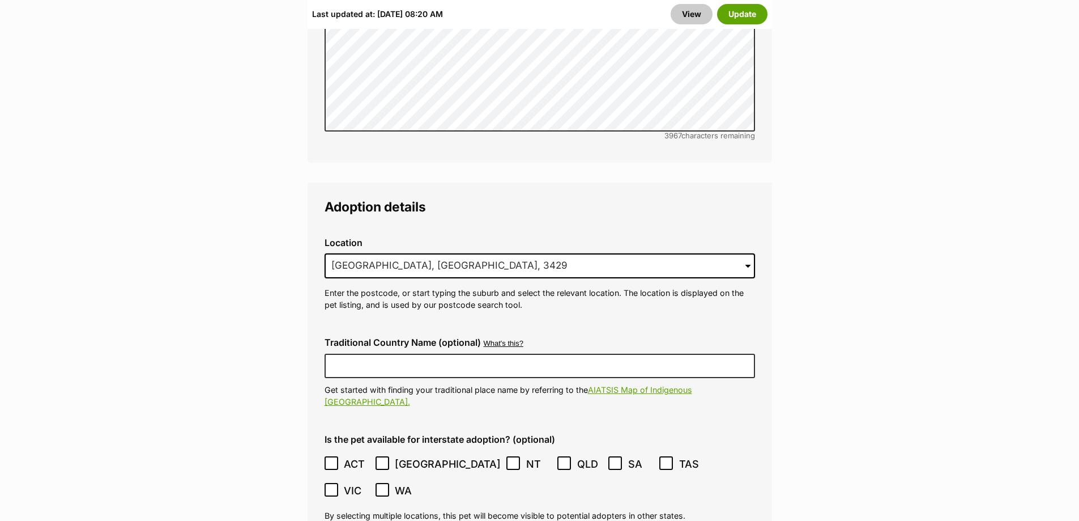
scroll to position [2719, 0]
